Goal: Find specific page/section: Find specific page/section

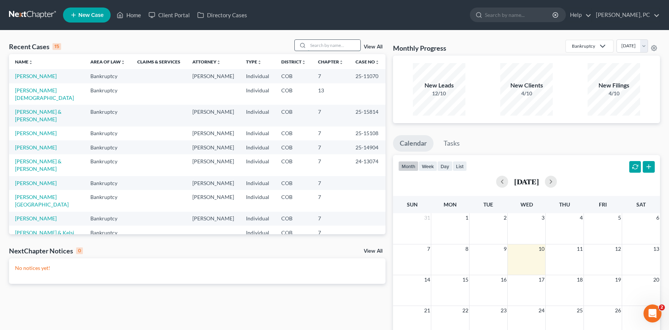
click at [325, 44] on input "search" at bounding box center [334, 45] width 53 height 11
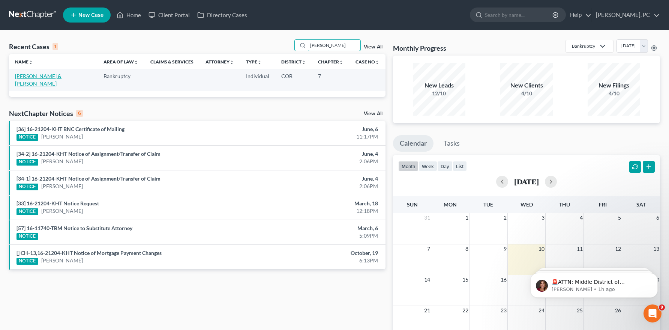
type input "[PERSON_NAME]"
click at [56, 74] on link "[PERSON_NAME] & [PERSON_NAME]" at bounding box center [38, 80] width 47 height 14
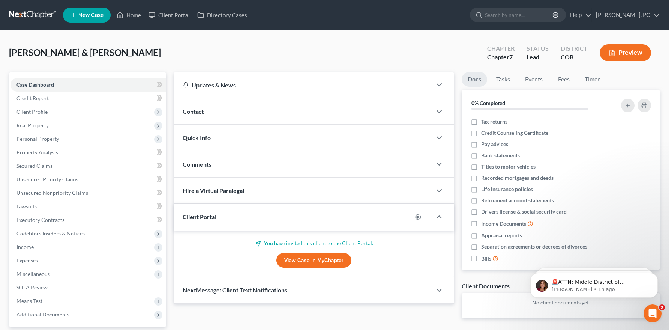
click at [308, 260] on link "View Case in MyChapter" at bounding box center [314, 260] width 75 height 15
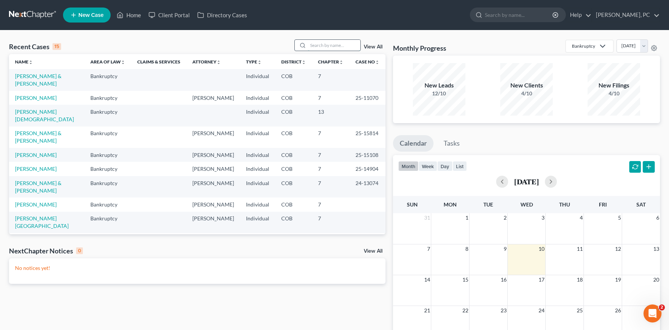
click at [334, 43] on input "search" at bounding box center [334, 45] width 53 height 11
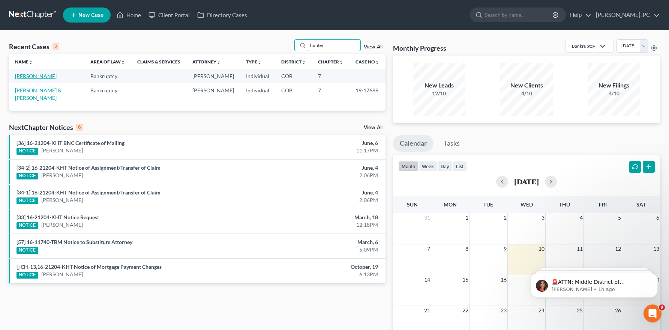
type input "hunter"
click at [39, 75] on link "[PERSON_NAME]" at bounding box center [36, 76] width 42 height 6
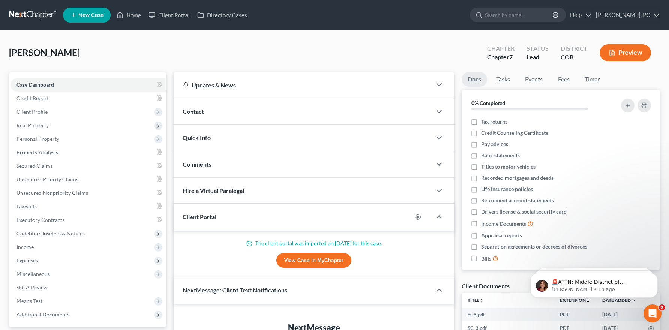
click at [299, 256] on link "View Case in MyChapter" at bounding box center [314, 260] width 75 height 15
